Goal: Check status: Check status

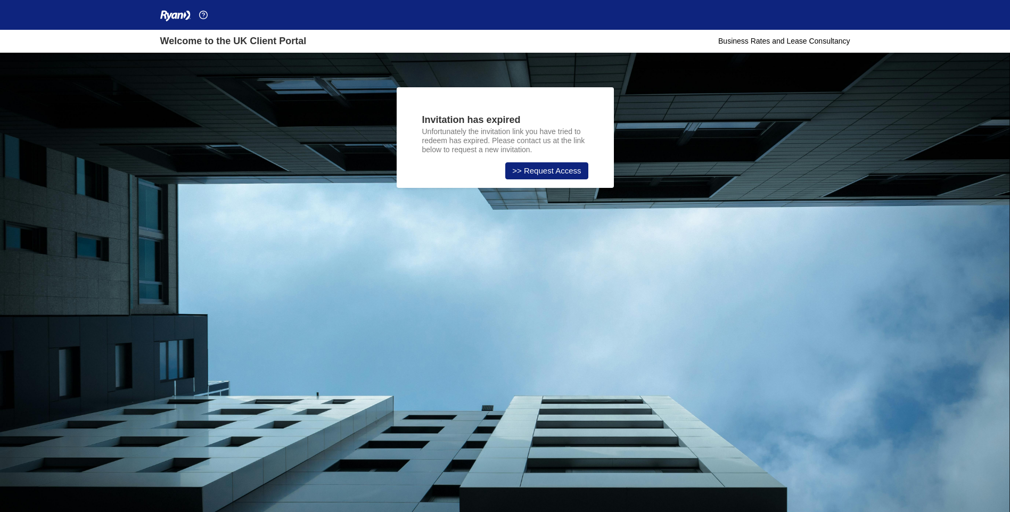
click at [746, 43] on div "Business Rates and Lease Consultancy" at bounding box center [783, 41] width 131 height 11
drag, startPoint x: 763, startPoint y: 37, endPoint x: 634, endPoint y: 26, distance: 129.3
click at [634, 26] on div "Welcome to the UK Client Portal Business Rates and Lease Consultancy" at bounding box center [505, 26] width 1010 height 53
click at [373, 23] on nav at bounding box center [505, 15] width 702 height 30
click at [207, 43] on div "Welcome to the UK Client Portal" at bounding box center [233, 41] width 146 height 14
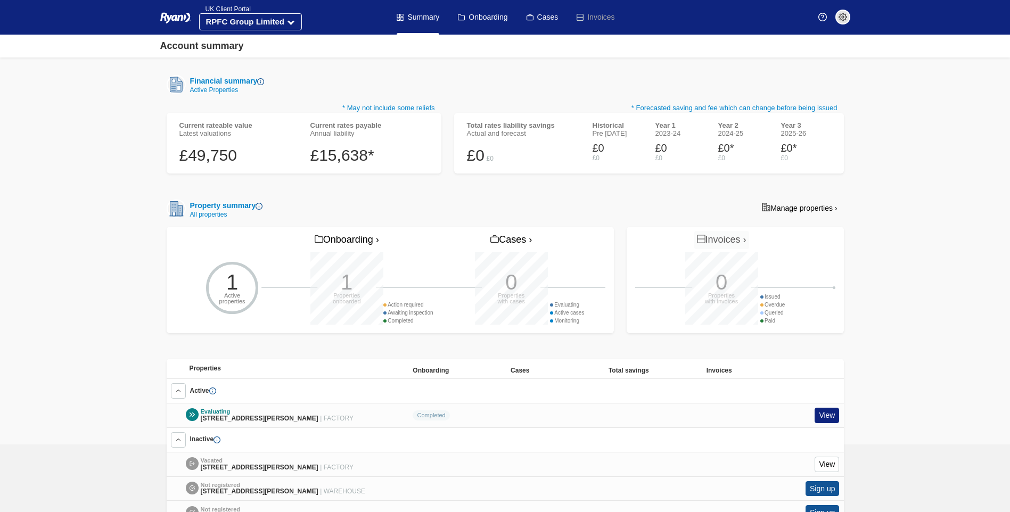
scroll to position [219, 0]
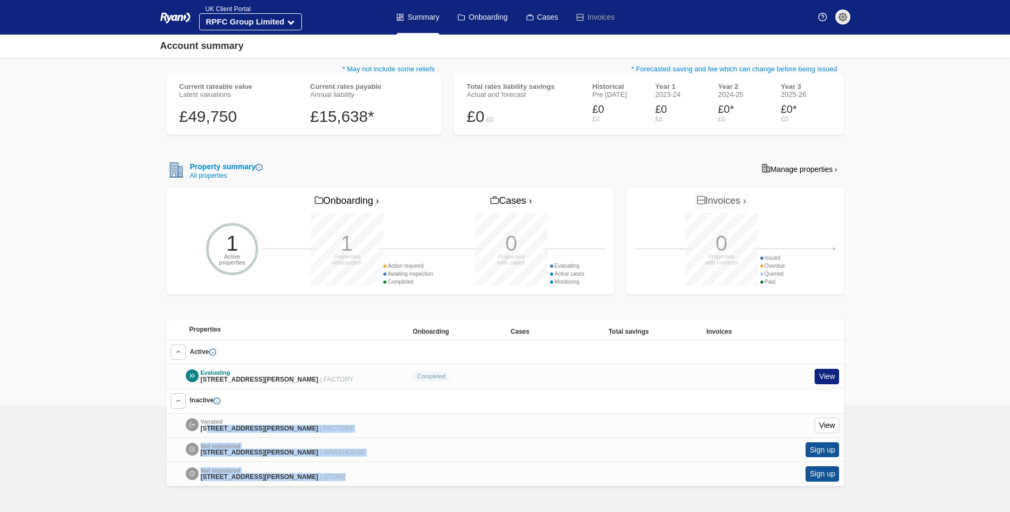
drag, startPoint x: 208, startPoint y: 407, endPoint x: 391, endPoint y: 477, distance: 196.8
click at [391, 477] on div "Vacated Unit 11 Sheffield Park Business Estate, East Grinstead Road, North Chai…" at bounding box center [505, 449] width 677 height 73
drag, startPoint x: 232, startPoint y: 355, endPoint x: 360, endPoint y: 370, distance: 129.1
click at [360, 370] on div "Properties Onboarding Cases Total savings Invoices Active Evaluating Unit 11 Sh…" at bounding box center [505, 403] width 677 height 167
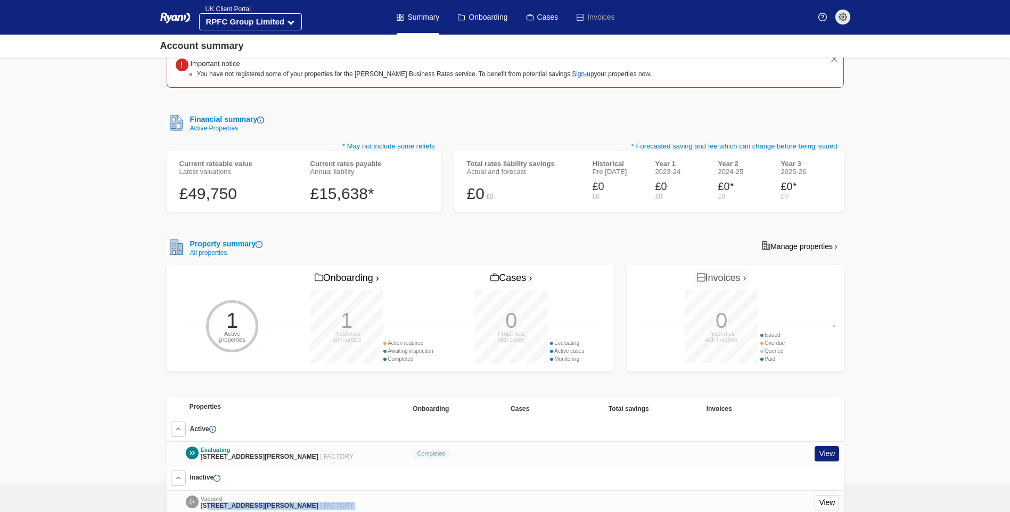
scroll to position [0, 0]
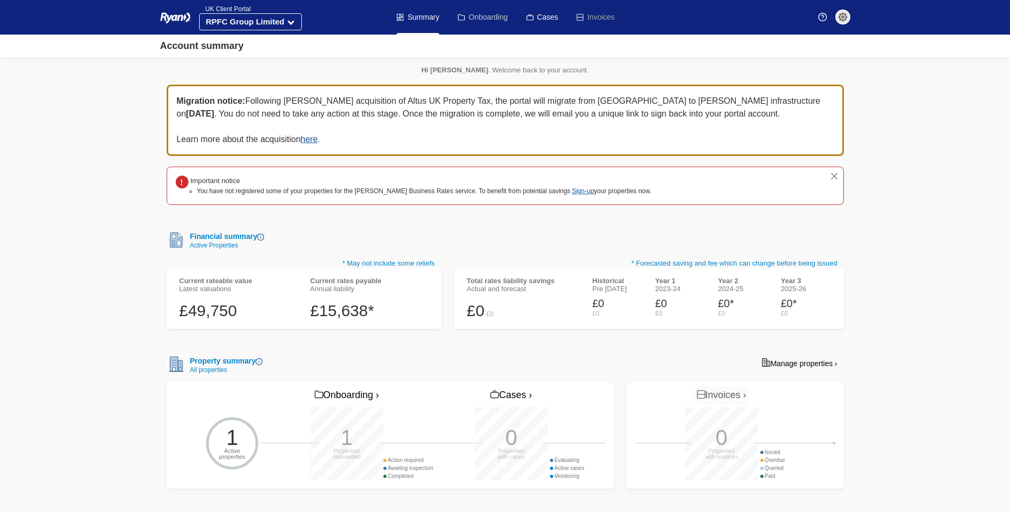
click at [481, 17] on link "Onboarding" at bounding box center [482, 17] width 49 height 35
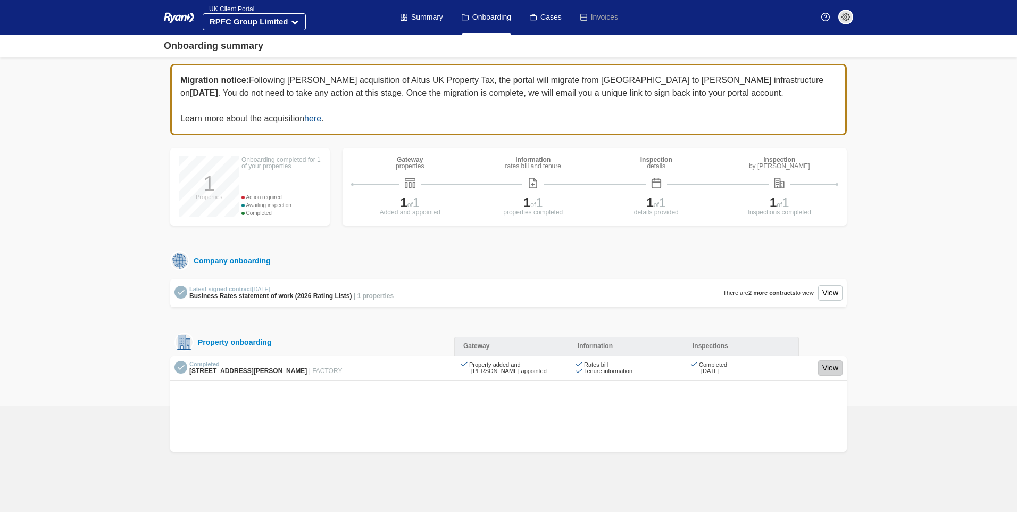
click at [821, 366] on link "View" at bounding box center [830, 367] width 24 height 15
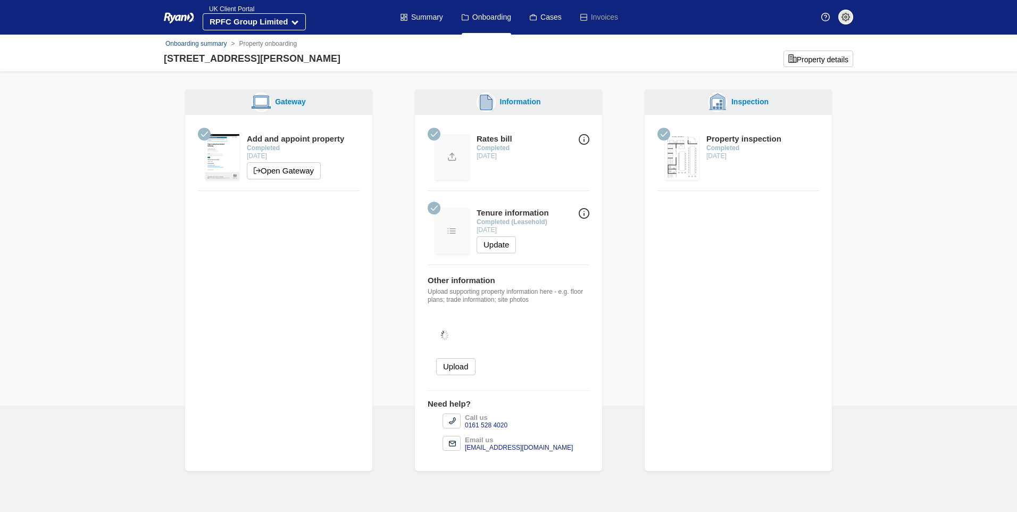
click at [675, 160] on img at bounding box center [682, 157] width 34 height 46
click at [451, 219] on img at bounding box center [452, 231] width 34 height 46
click at [673, 159] on img at bounding box center [682, 157] width 34 height 46
click at [764, 104] on div "Inspection" at bounding box center [748, 101] width 42 height 11
click at [620, 340] on div "Gateway Add and appoint property Completed 31 Jan 2023 Open Gateway Information…" at bounding box center [509, 274] width 690 height 394
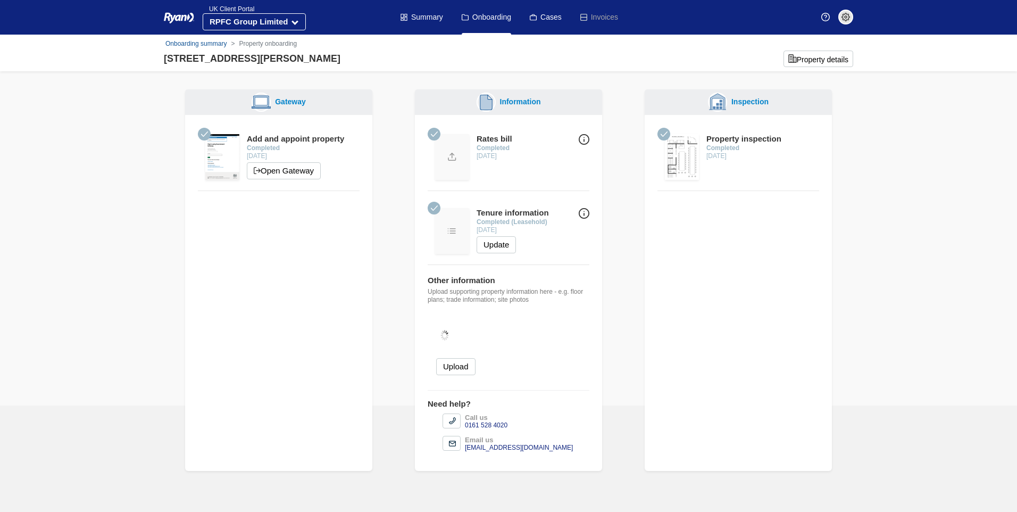
click at [660, 134] on div at bounding box center [664, 134] width 13 height 13
click at [766, 139] on div "Property inspection" at bounding box center [744, 139] width 75 height 10
click at [828, 51] on button "Property details" at bounding box center [819, 59] width 70 height 16
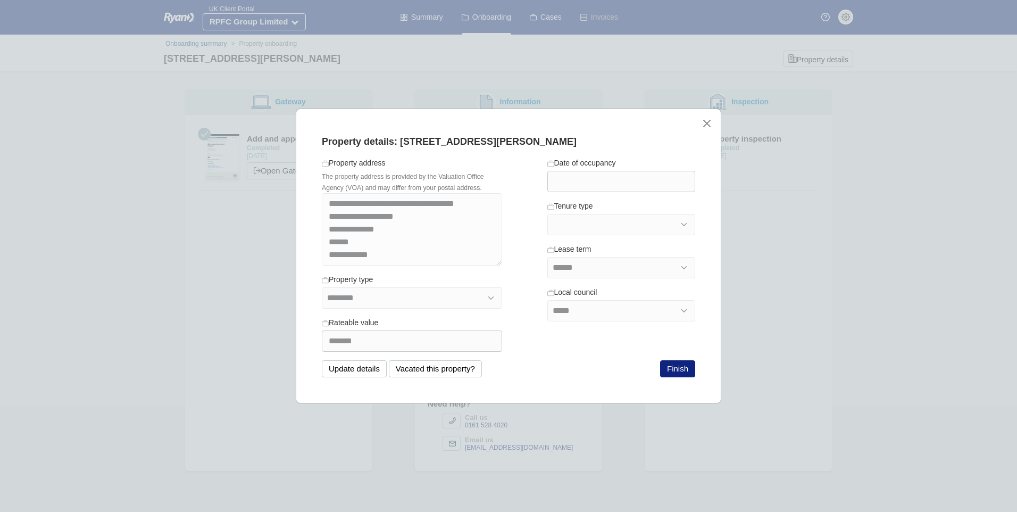
click at [714, 123] on div "**********" at bounding box center [509, 256] width 426 height 295
click at [710, 118] on button "close" at bounding box center [706, 123] width 11 height 11
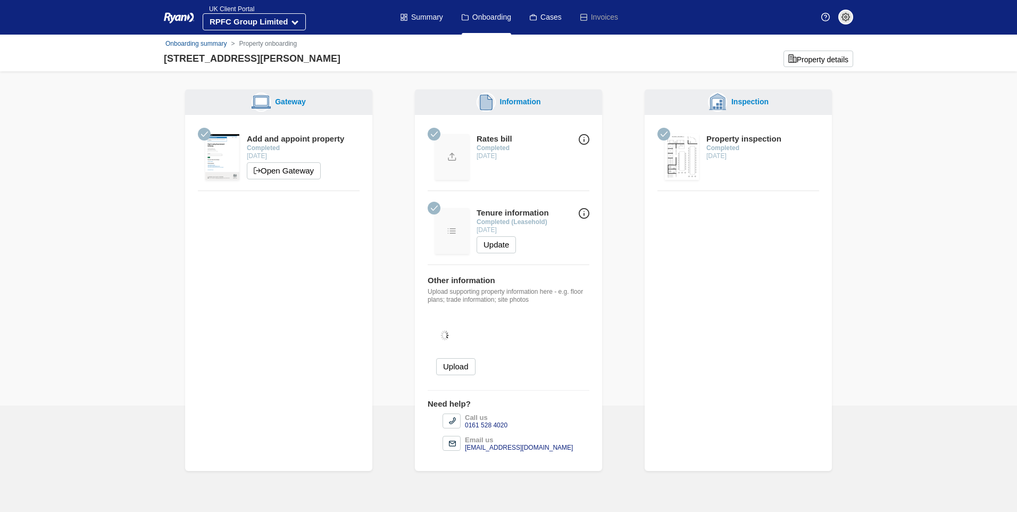
click at [442, 160] on img at bounding box center [452, 157] width 34 height 46
click at [725, 139] on div "Property inspection" at bounding box center [744, 139] width 75 height 10
click at [686, 165] on img at bounding box center [682, 157] width 34 height 46
click at [724, 148] on strong "Completed" at bounding box center [723, 147] width 33 height 7
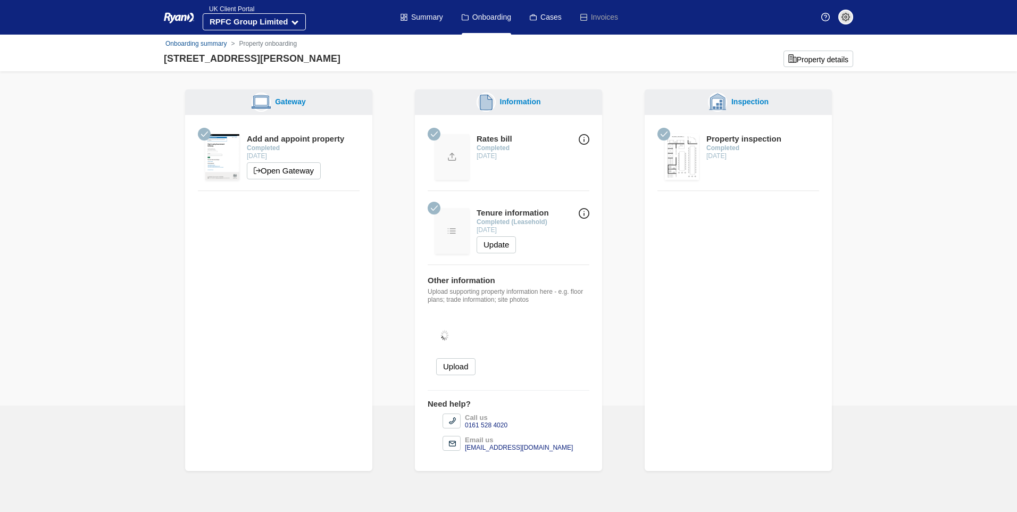
click at [736, 175] on div "Property inspection Completed 10 Feb 2023" at bounding box center [744, 157] width 75 height 46
drag, startPoint x: 736, startPoint y: 175, endPoint x: 717, endPoint y: 196, distance: 29.0
click at [717, 196] on div "Property inspection Completed 10 Feb 2023" at bounding box center [738, 165] width 187 height 100
click at [686, 151] on img at bounding box center [682, 157] width 34 height 46
drag, startPoint x: 684, startPoint y: 153, endPoint x: 644, endPoint y: 216, distance: 74.0
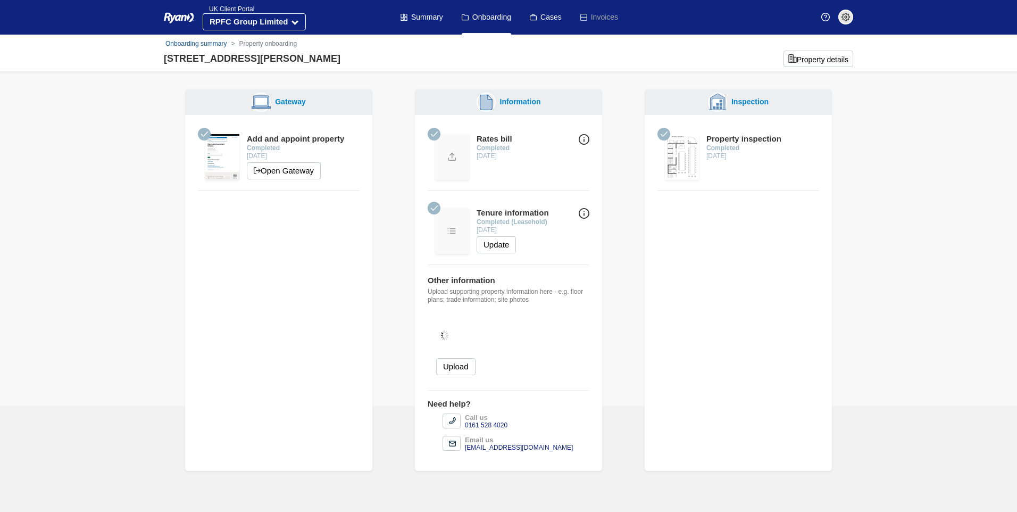
click at [644, 216] on div "Inspection Property inspection Completed 10 Feb 2023" at bounding box center [739, 280] width 200 height 382
click at [445, 18] on ul "Summary Onboarding Cases Invoices" at bounding box center [509, 17] width 236 height 35
click at [431, 16] on link "Summary" at bounding box center [422, 17] width 43 height 35
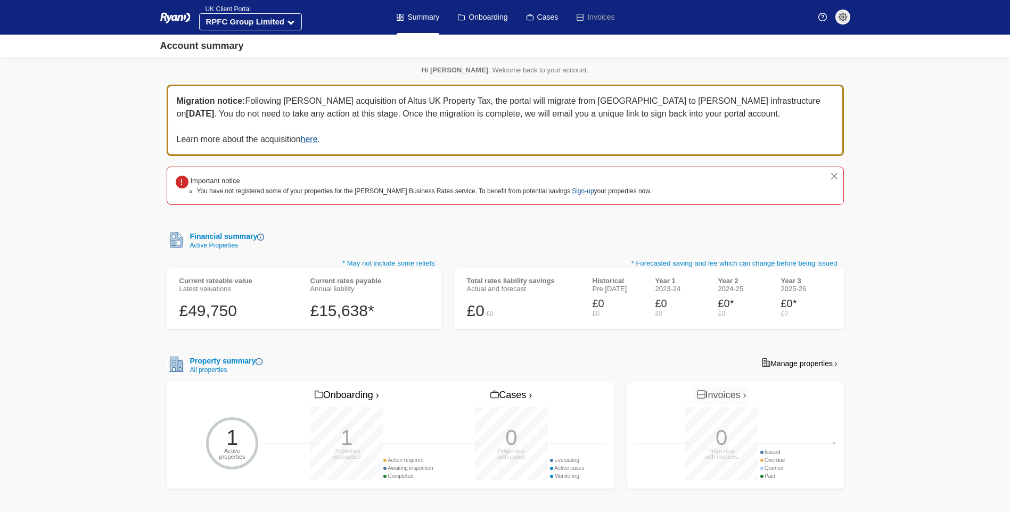
scroll to position [160, 0]
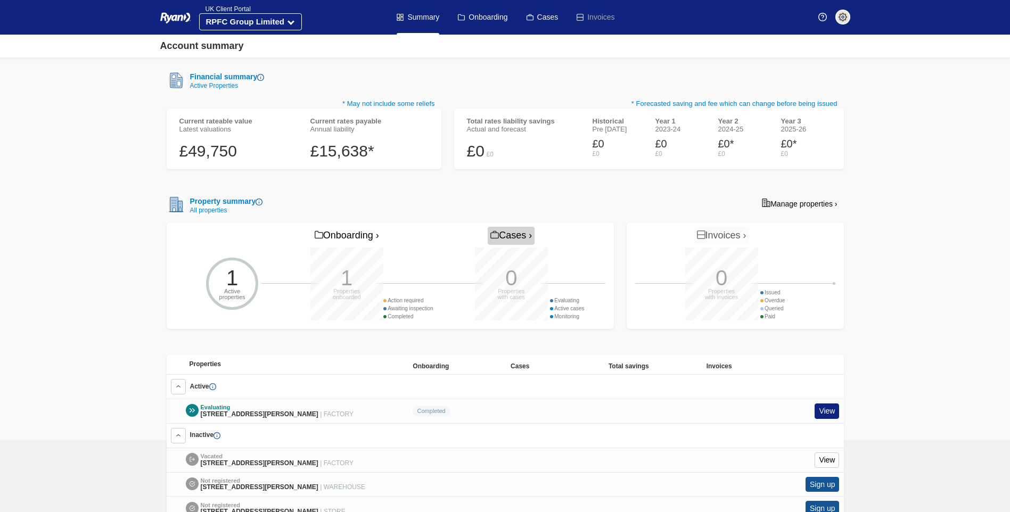
click at [521, 237] on link "Cases ›" at bounding box center [510, 236] width 47 height 18
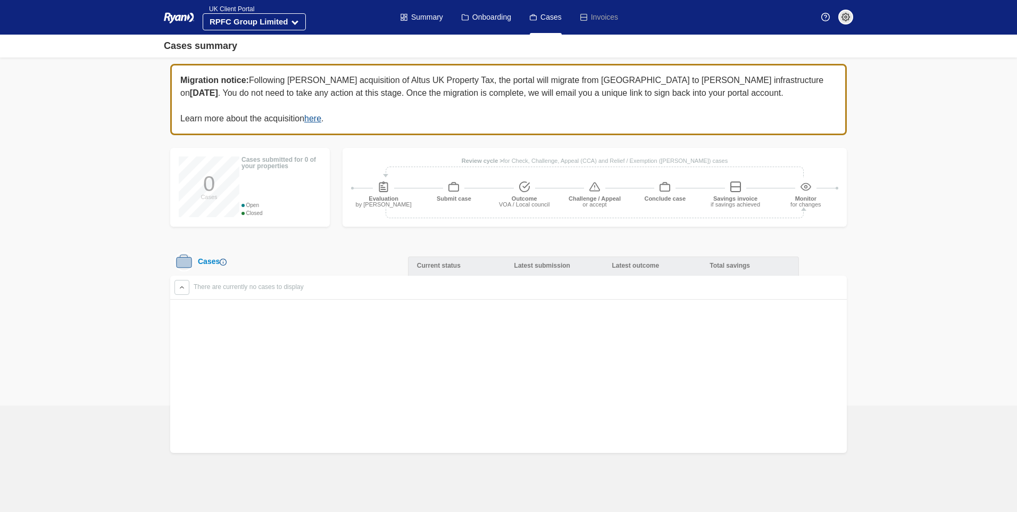
click at [391, 184] on div at bounding box center [383, 186] width 21 height 11
drag, startPoint x: 271, startPoint y: 251, endPoint x: 300, endPoint y: 269, distance: 33.5
click at [300, 269] on div "Migration notice: Following [PERSON_NAME] acquisition of Altus UK Property Tax,…" at bounding box center [509, 258] width 690 height 389
click at [464, 269] on div "Current status" at bounding box center [457, 266] width 98 height 19
click at [586, 269] on div "Latest submission" at bounding box center [555, 266] width 98 height 19
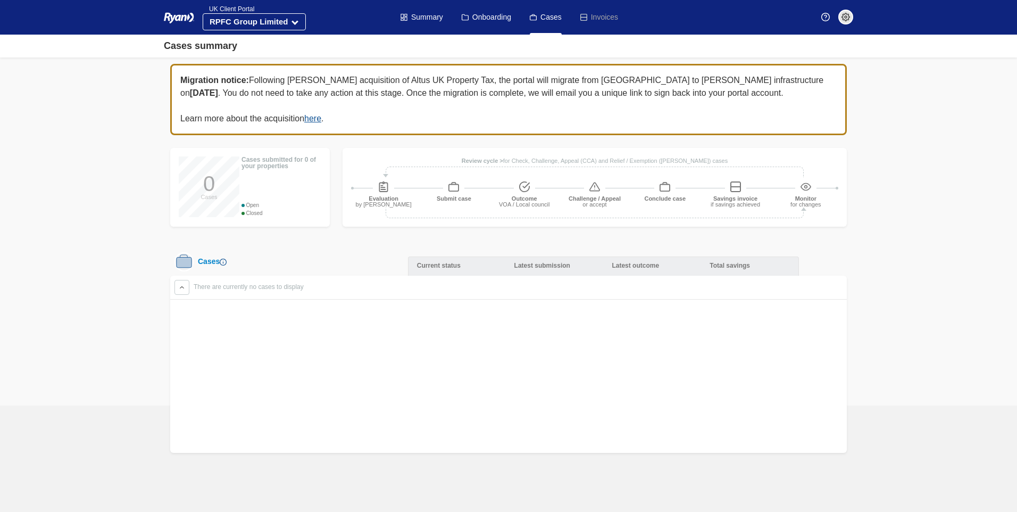
click at [740, 269] on div "Total savings" at bounding box center [750, 266] width 98 height 19
click at [788, 263] on div "Total savings" at bounding box center [750, 266] width 98 height 19
click at [500, 9] on link "Onboarding" at bounding box center [486, 17] width 49 height 35
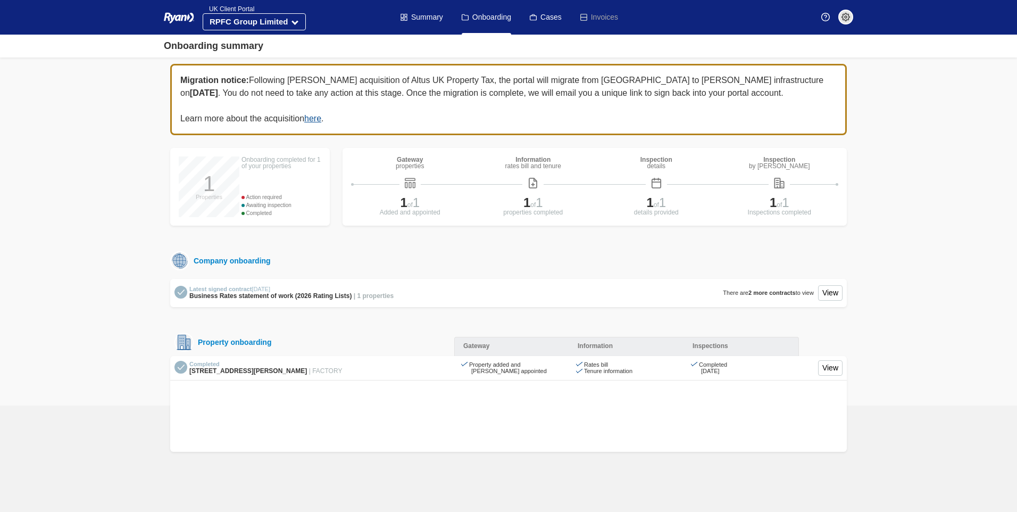
click at [499, 15] on link "Onboarding" at bounding box center [486, 17] width 49 height 35
click at [833, 288] on link "View" at bounding box center [830, 292] width 24 height 15
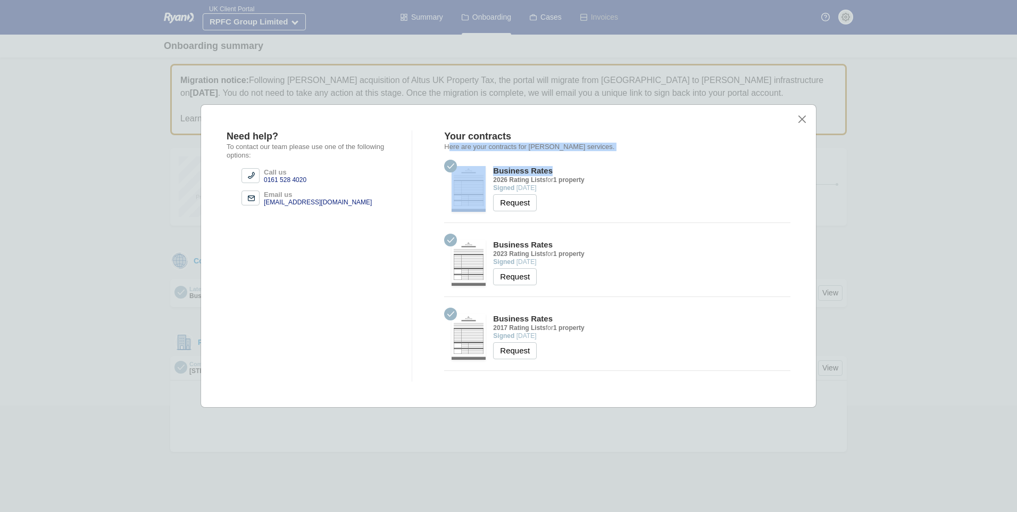
drag, startPoint x: 448, startPoint y: 144, endPoint x: 599, endPoint y: 152, distance: 150.8
click at [599, 152] on div "Your contracts Here are your contracts for Ryan’s services. Business Rates 2026…" at bounding box center [617, 250] width 346 height 241
drag, startPoint x: 599, startPoint y: 152, endPoint x: 610, endPoint y: 216, distance: 64.8
click at [610, 216] on div "Business Rates 2026 Rating Lists for 1 property Signed 31 Mar 2025 Open Request" at bounding box center [617, 191] width 346 height 63
click at [803, 123] on button "close" at bounding box center [802, 118] width 11 height 11
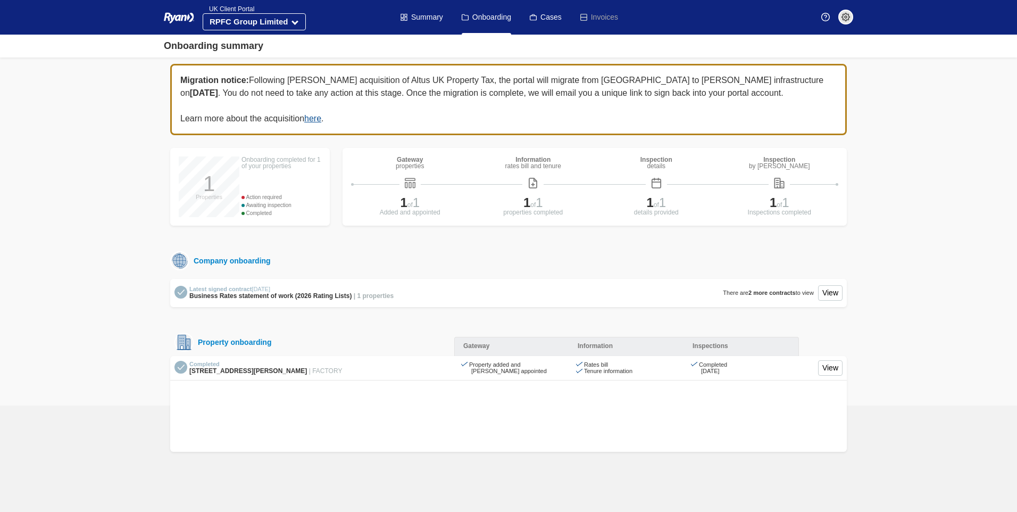
click at [657, 169] on div "details" at bounding box center [657, 166] width 32 height 6
click at [778, 180] on img at bounding box center [779, 183] width 11 height 11
click at [657, 179] on img at bounding box center [656, 183] width 11 height 11
click at [834, 365] on link "View" at bounding box center [830, 367] width 24 height 15
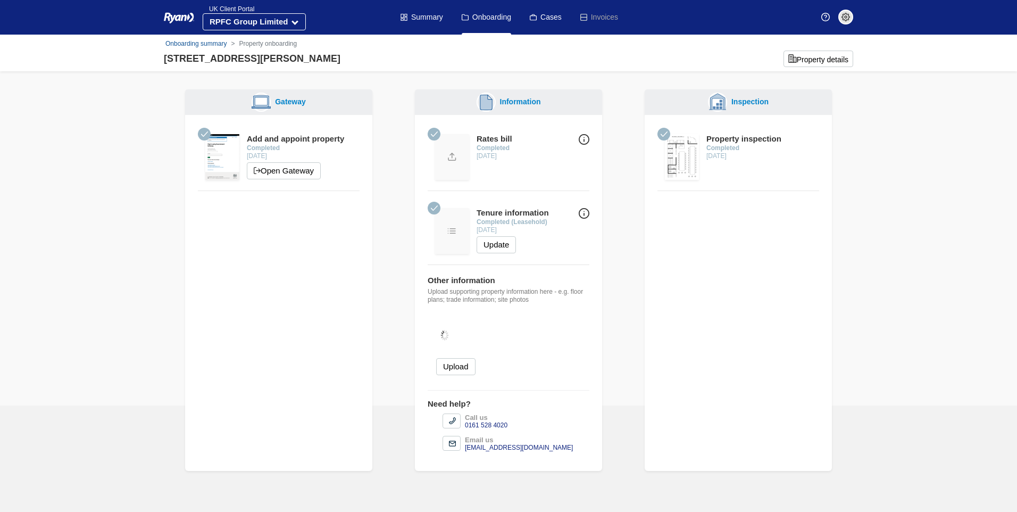
click at [715, 146] on strong "Completed" at bounding box center [723, 147] width 33 height 7
click at [730, 140] on div "Property inspection" at bounding box center [744, 139] width 75 height 10
click at [752, 109] on div "Inspection" at bounding box center [738, 102] width 170 height 19
click at [690, 156] on img at bounding box center [682, 157] width 34 height 46
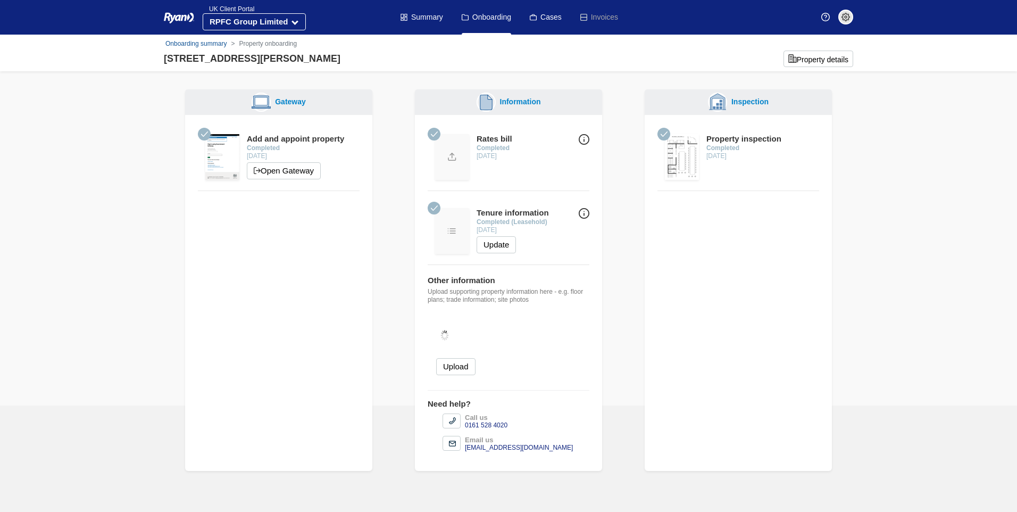
drag, startPoint x: 689, startPoint y: 156, endPoint x: 664, endPoint y: 169, distance: 28.1
click at [664, 169] on div at bounding box center [682, 157] width 49 height 46
click at [727, 149] on strong "Completed" at bounding box center [723, 147] width 33 height 7
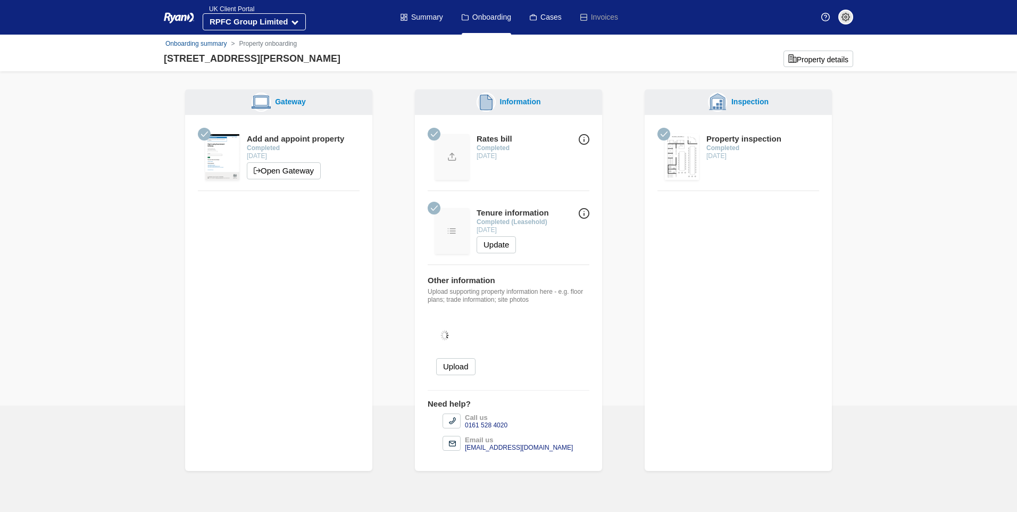
drag, startPoint x: 727, startPoint y: 149, endPoint x: 725, endPoint y: 212, distance: 63.4
click at [725, 212] on div "Property inspection Completed [DATE]" at bounding box center [738, 165] width 187 height 100
